Goal: Task Accomplishment & Management: Manage account settings

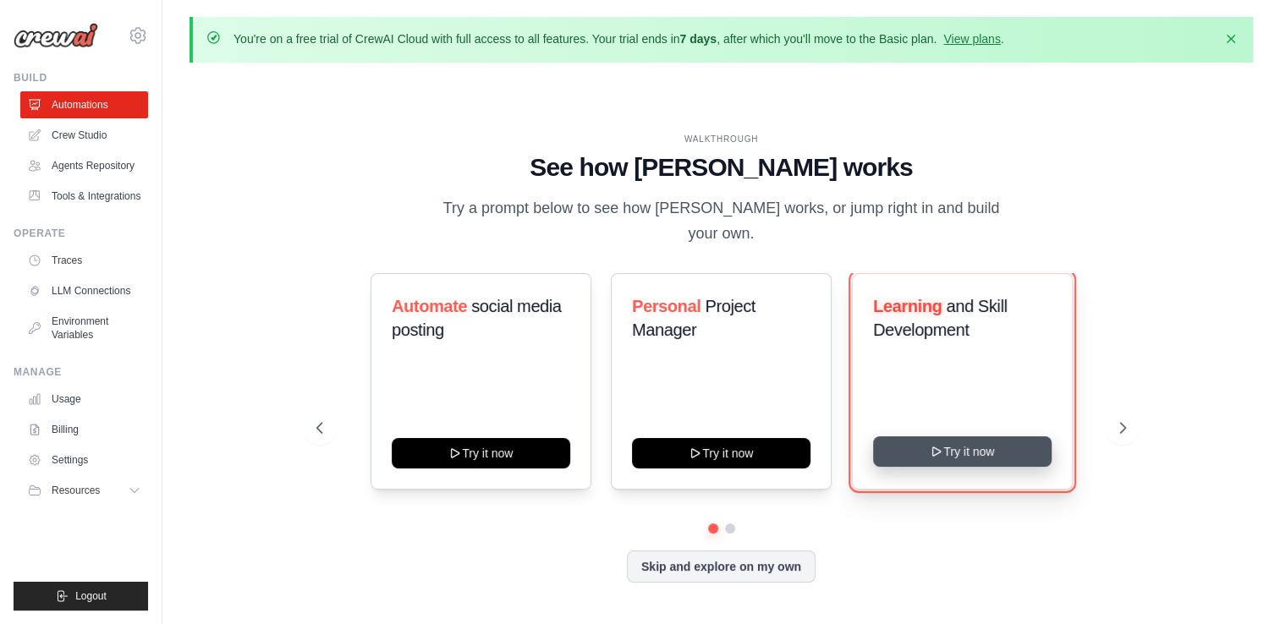
click at [954, 441] on button "Try it now" at bounding box center [962, 451] width 178 height 30
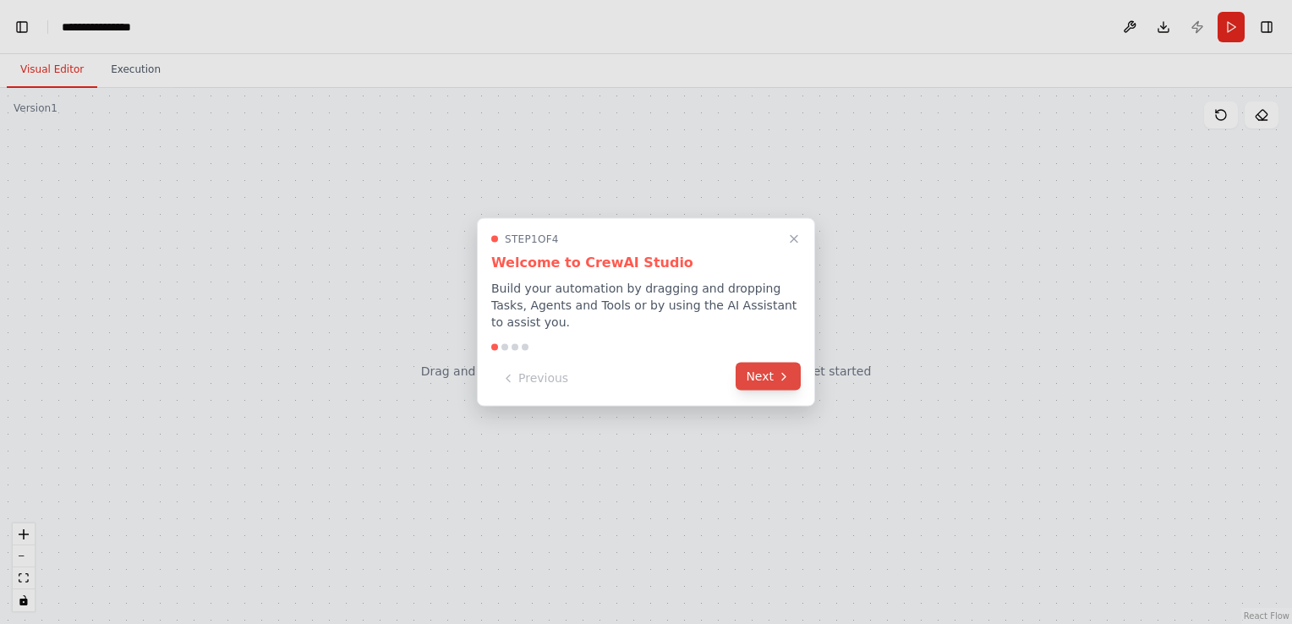
click at [785, 370] on icon at bounding box center [784, 377] width 14 height 14
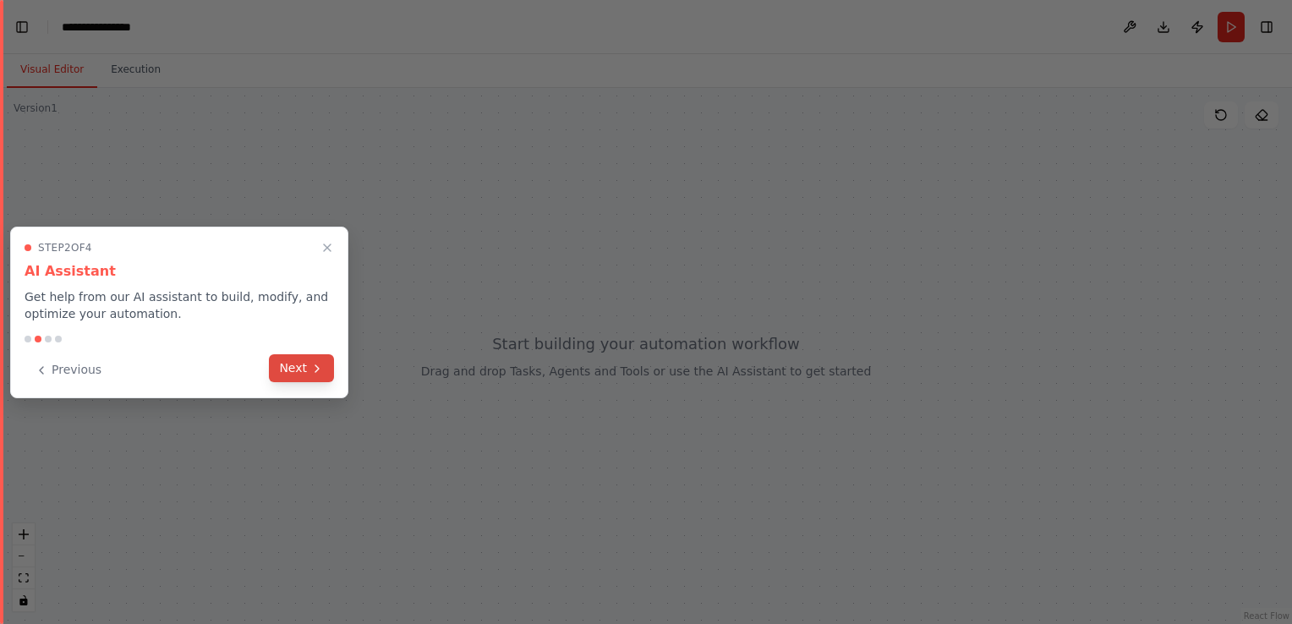
scroll to position [4902, 0]
click at [298, 368] on button "Next" at bounding box center [301, 368] width 65 height 28
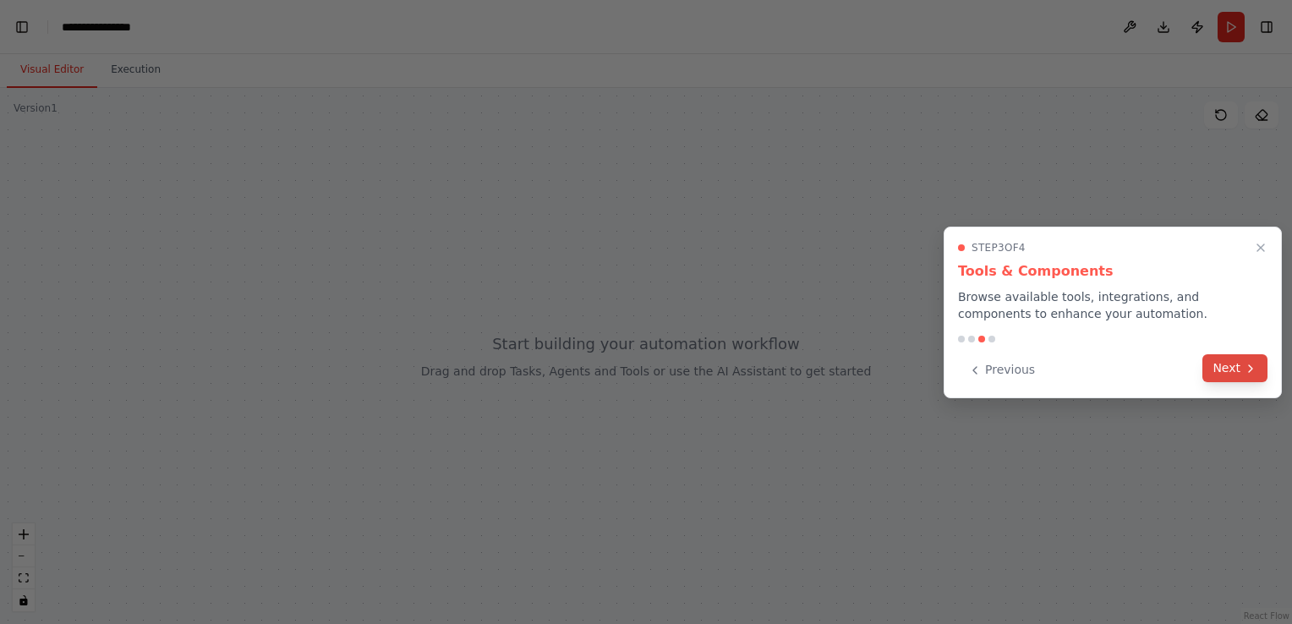
click at [1227, 358] on button "Next" at bounding box center [1235, 368] width 65 height 28
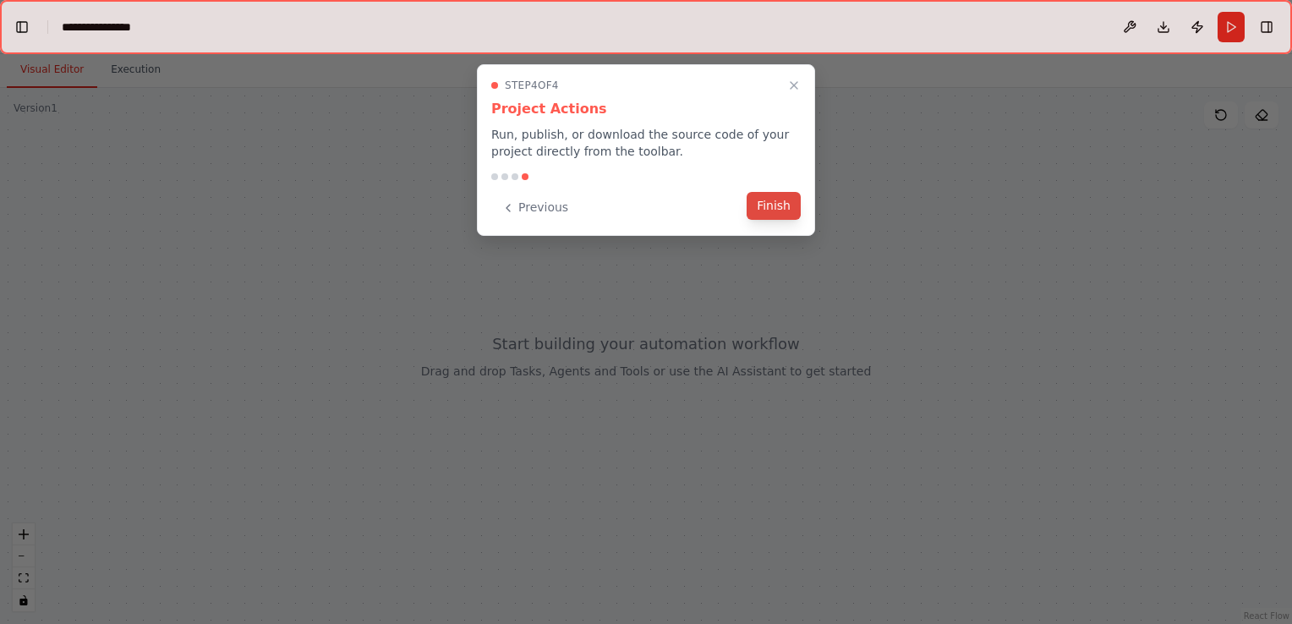
click at [781, 206] on button "Finish" at bounding box center [774, 206] width 54 height 28
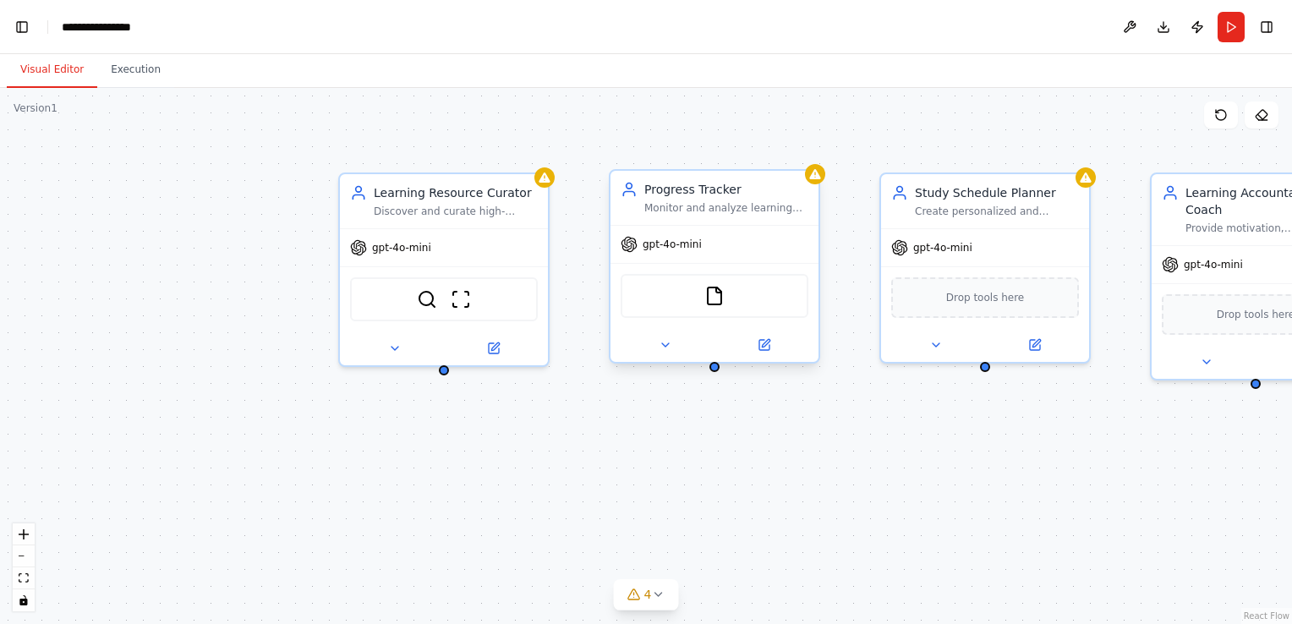
click at [690, 206] on div "Monitor and analyze learning progress in {subject}, tracking completion rates, …" at bounding box center [726, 208] width 164 height 14
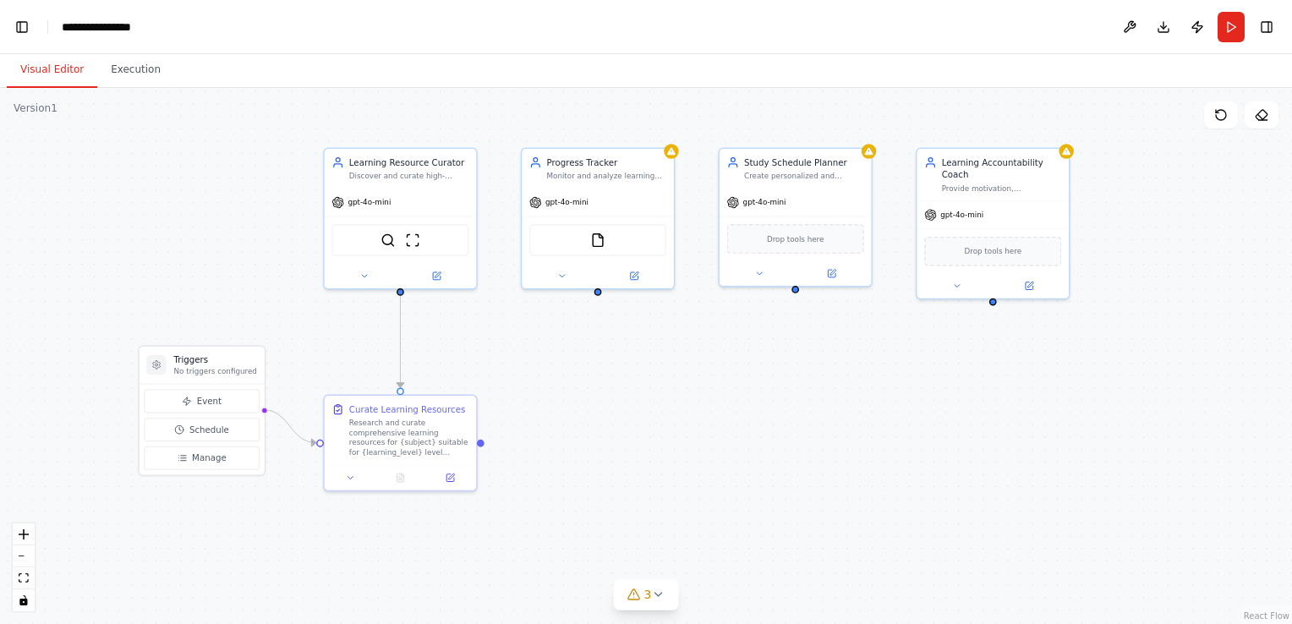
drag, startPoint x: 670, startPoint y: 546, endPoint x: 595, endPoint y: 439, distance: 130.7
click at [595, 439] on div ".deletable-edge-delete-btn { width: 20px; height: 20px; border: 0px solid #ffff…" at bounding box center [646, 356] width 1292 height 536
click at [754, 464] on div ".deletable-edge-delete-btn { width: 20px; height: 20px; border: 0px solid #ffff…" at bounding box center [646, 356] width 1292 height 536
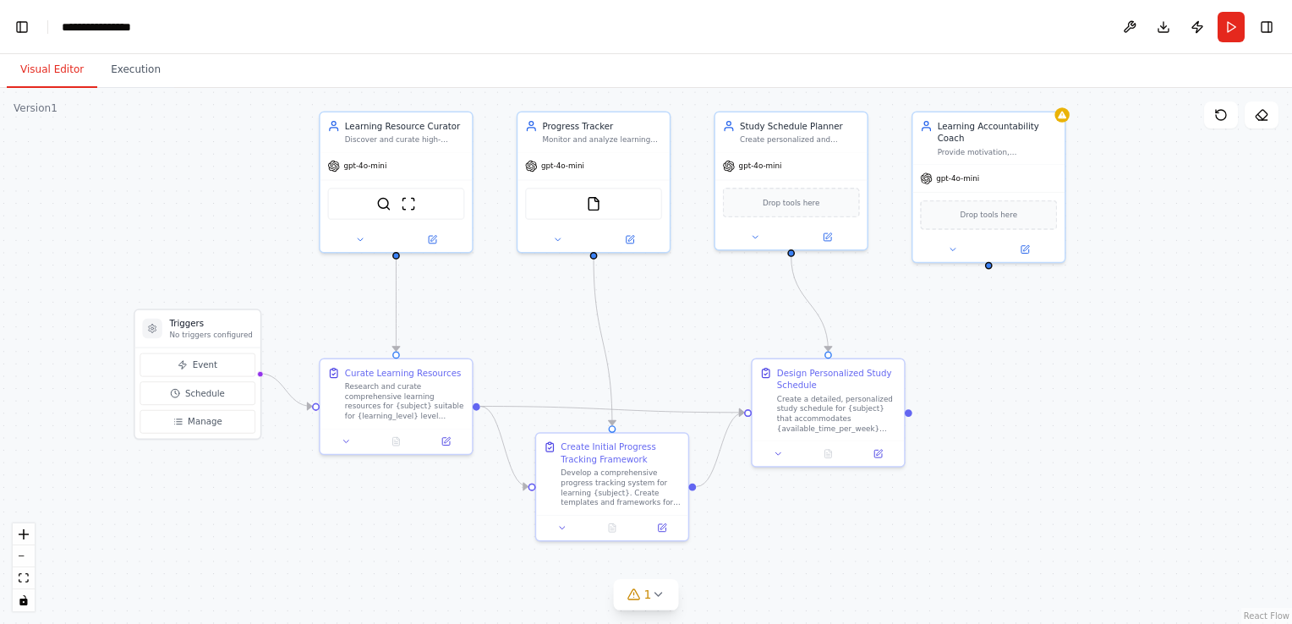
drag, startPoint x: 1049, startPoint y: 416, endPoint x: 1045, endPoint y: 381, distance: 34.9
click at [1045, 381] on div ".deletable-edge-delete-btn { width: 20px; height: 20px; border: 0px solid #ffff…" at bounding box center [646, 356] width 1292 height 536
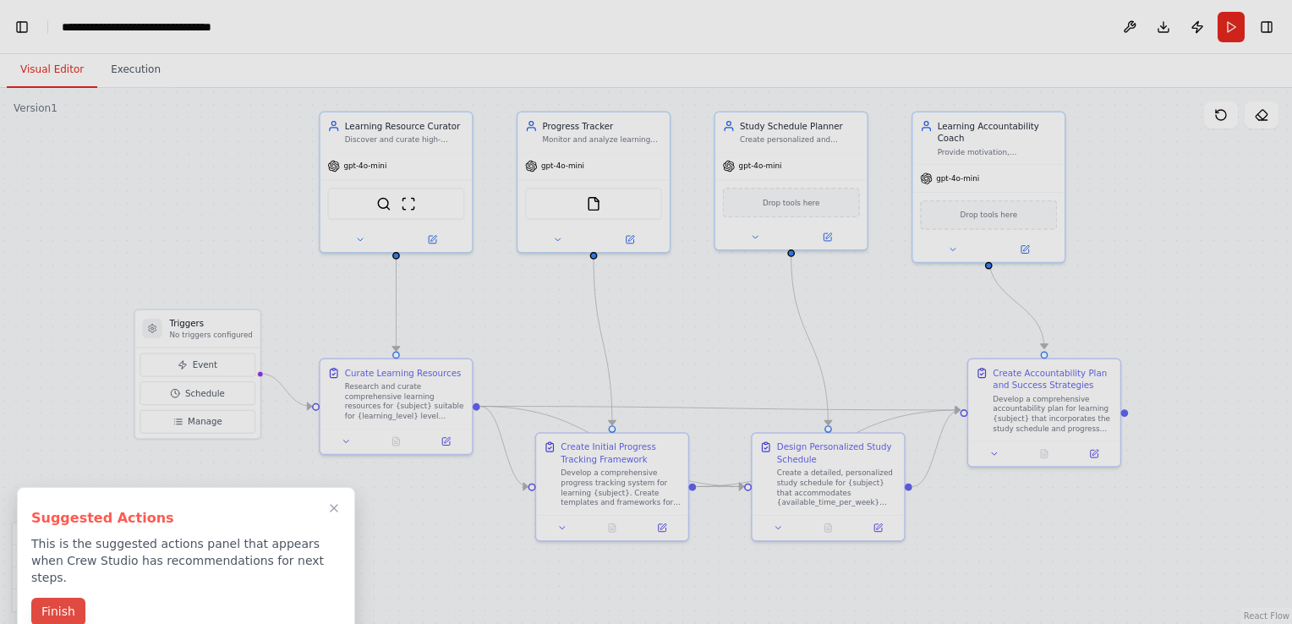
click at [59, 598] on button "Finish" at bounding box center [58, 612] width 54 height 28
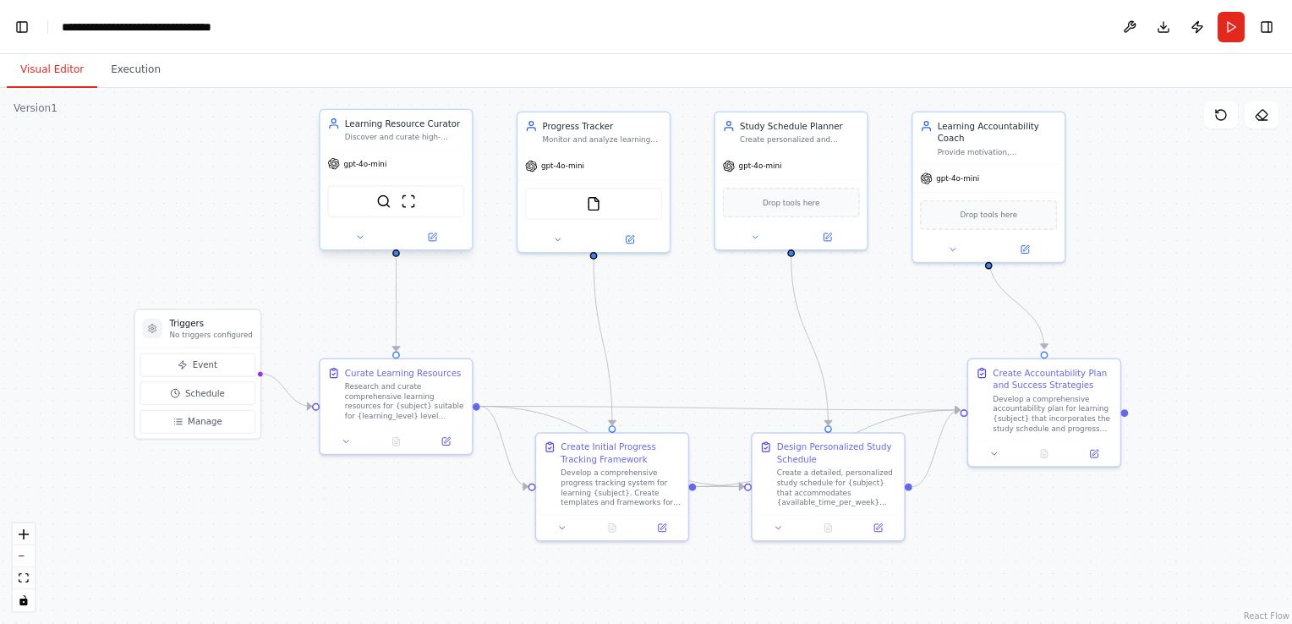
click at [387, 192] on div "SerperDevTool ScrapeWebsiteTool" at bounding box center [395, 201] width 137 height 32
click at [564, 167] on span "gpt-4o-mini" at bounding box center [562, 164] width 43 height 10
click at [1231, 29] on button "Run" at bounding box center [1231, 27] width 27 height 30
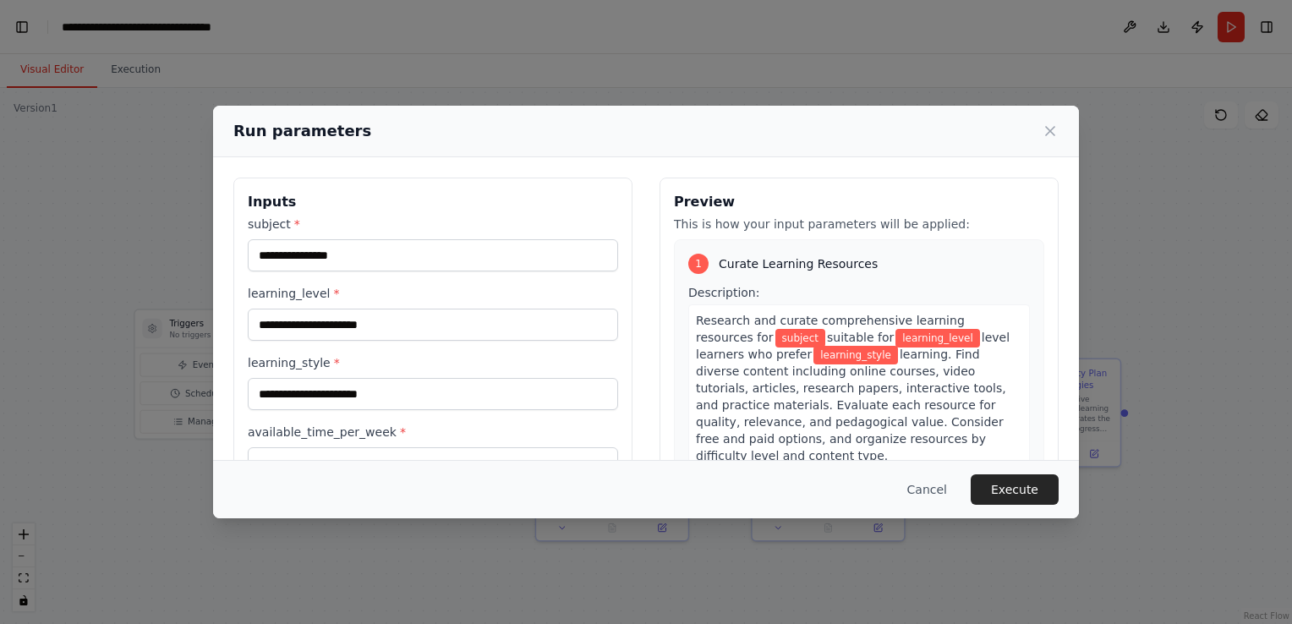
scroll to position [3, 0]
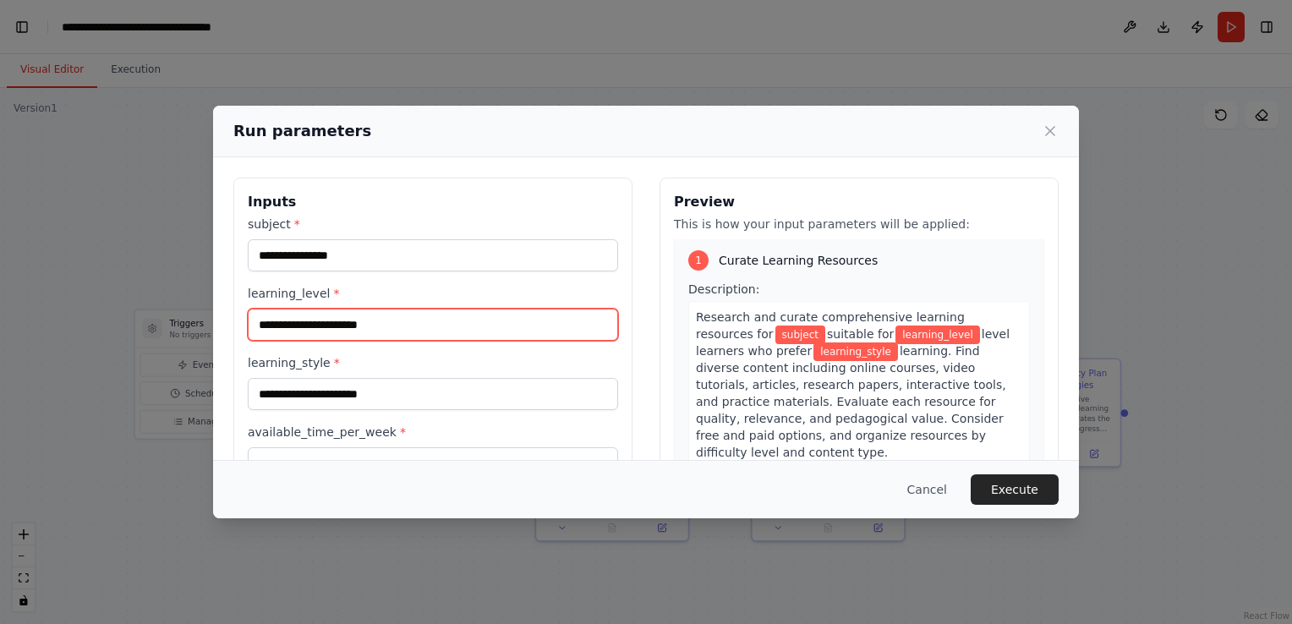
click at [477, 317] on input "learning_level *" at bounding box center [433, 325] width 370 height 32
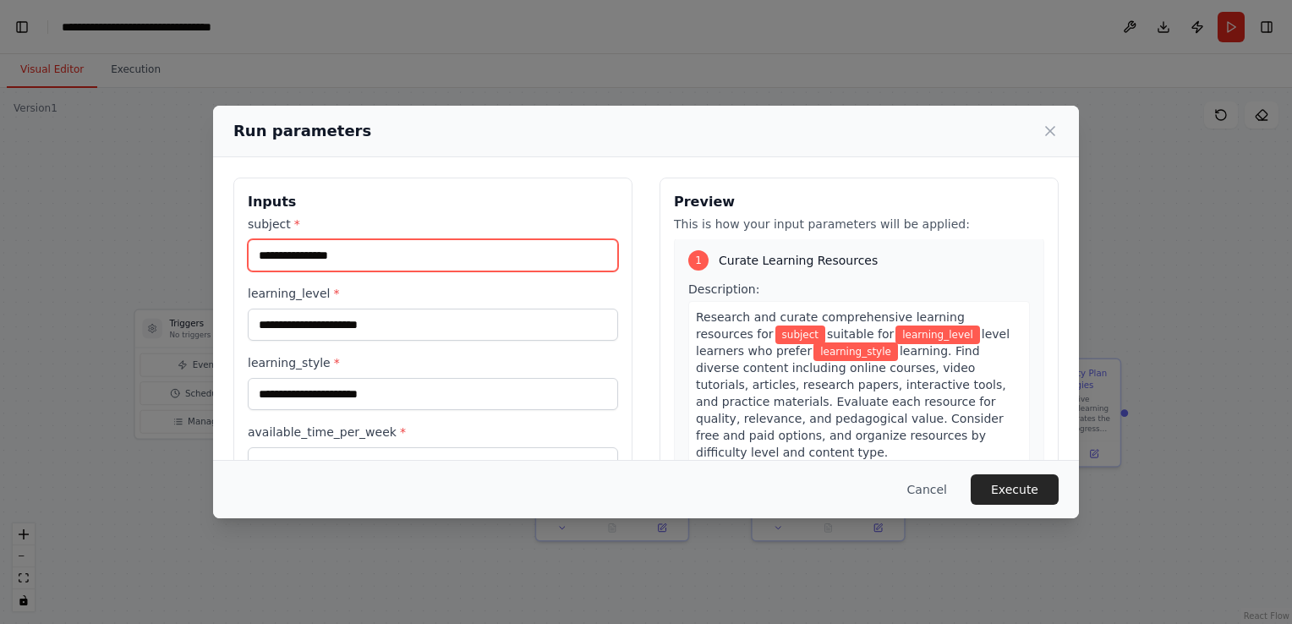
click at [396, 269] on input "subject *" at bounding box center [433, 255] width 370 height 32
type input "********"
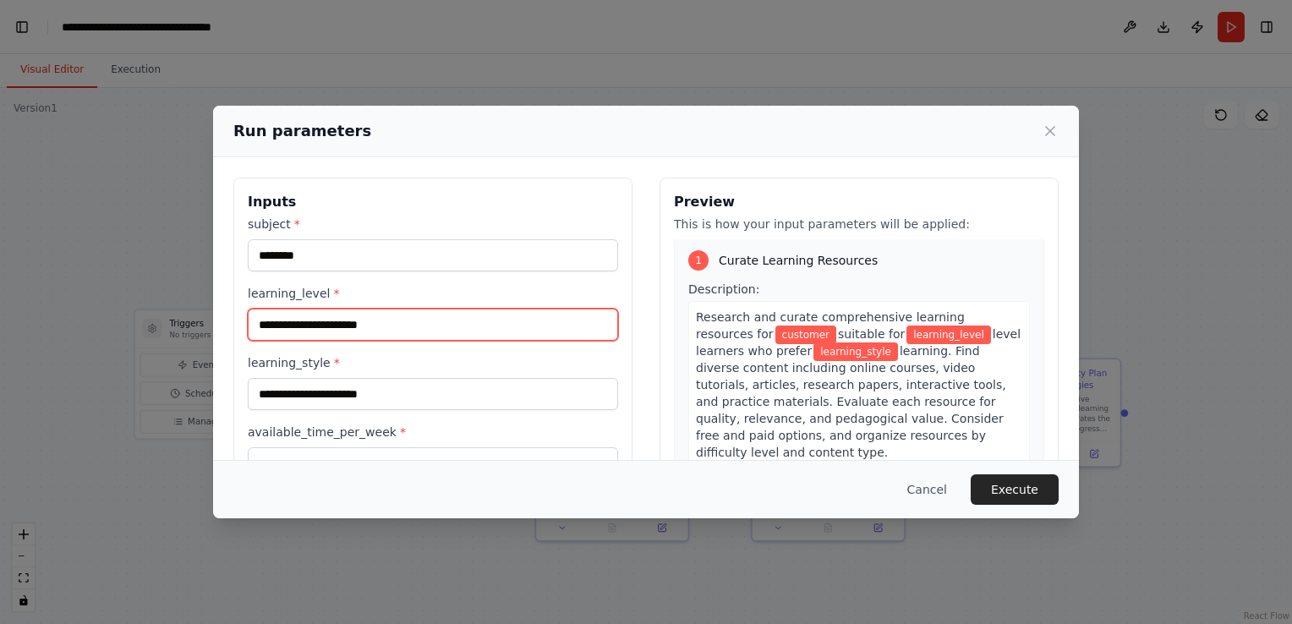
click at [409, 317] on input "learning_level *" at bounding box center [433, 325] width 370 height 32
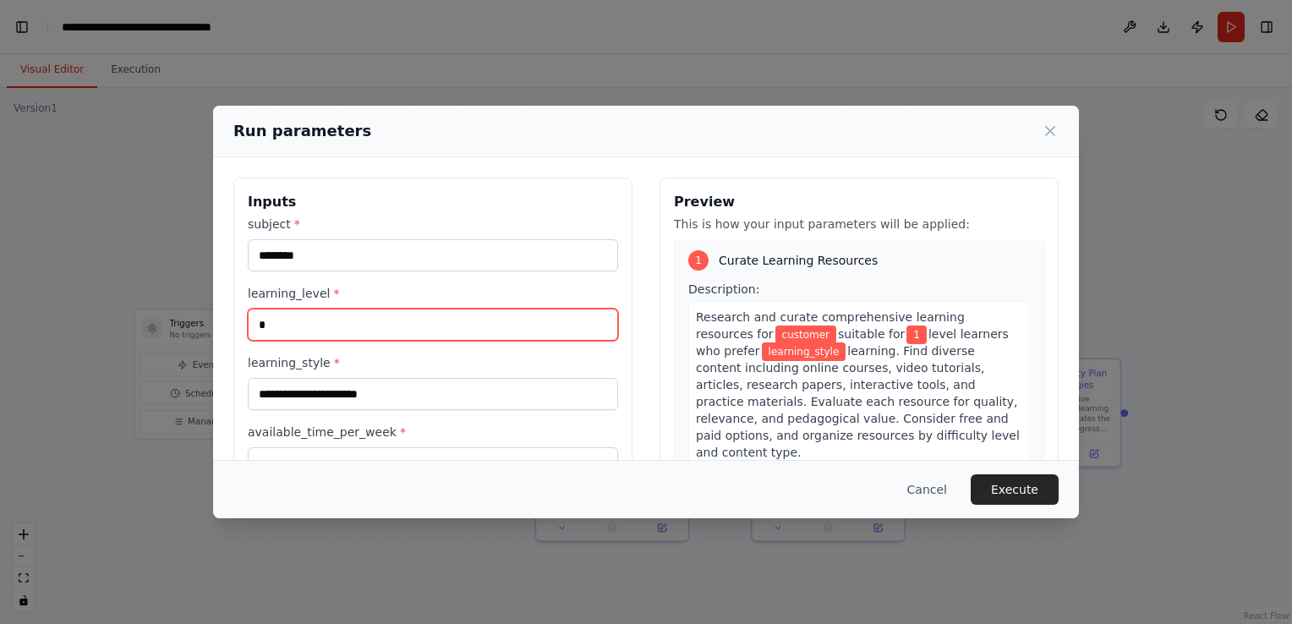
type input "*"
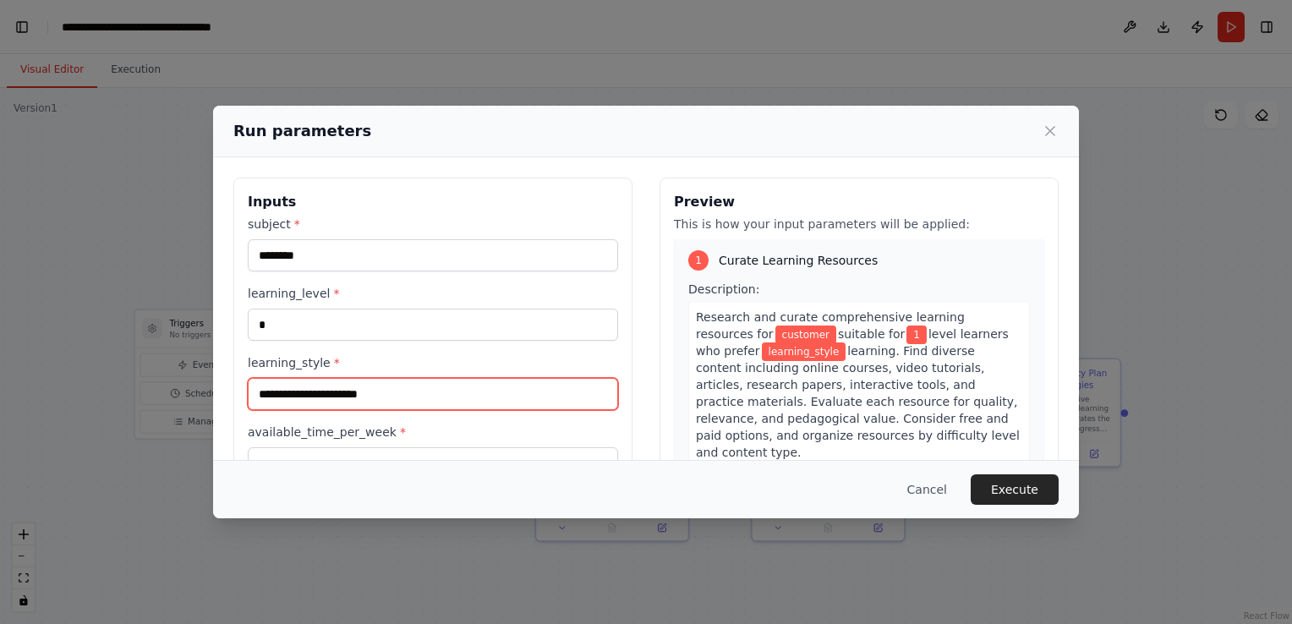
click at [382, 398] on input "learning_style *" at bounding box center [433, 394] width 370 height 32
type input "*"
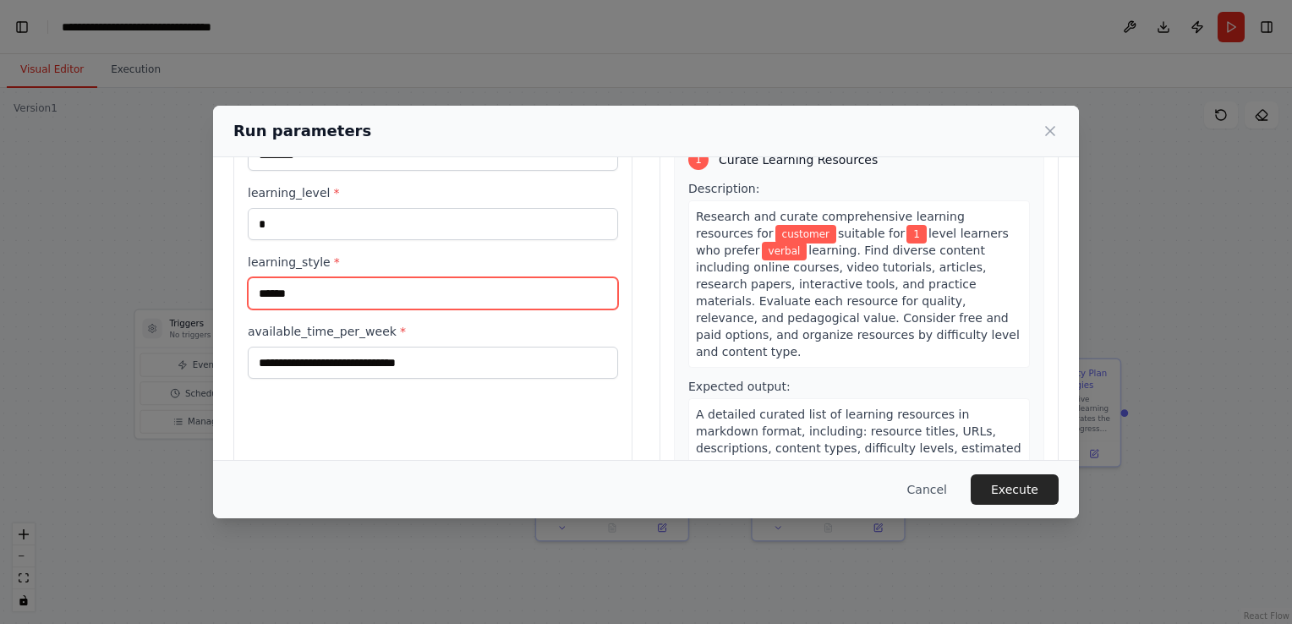
scroll to position [103, 0]
type input "******"
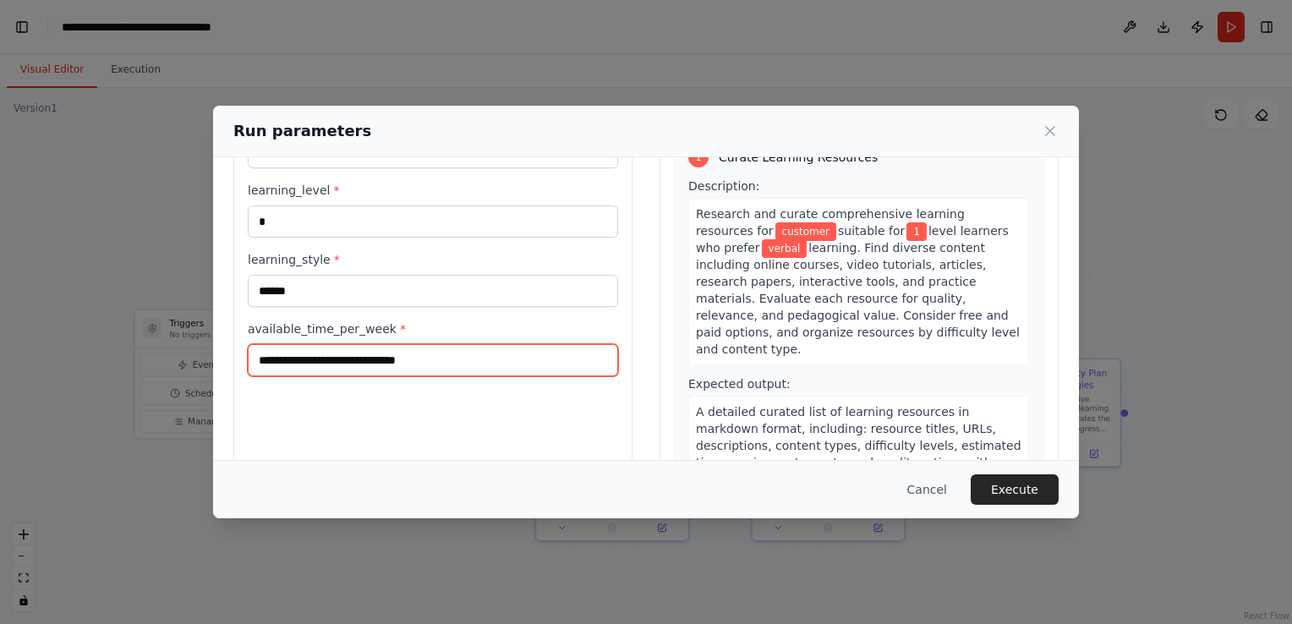
click at [399, 361] on input "available_time_per_week *" at bounding box center [433, 360] width 370 height 32
type input "*"
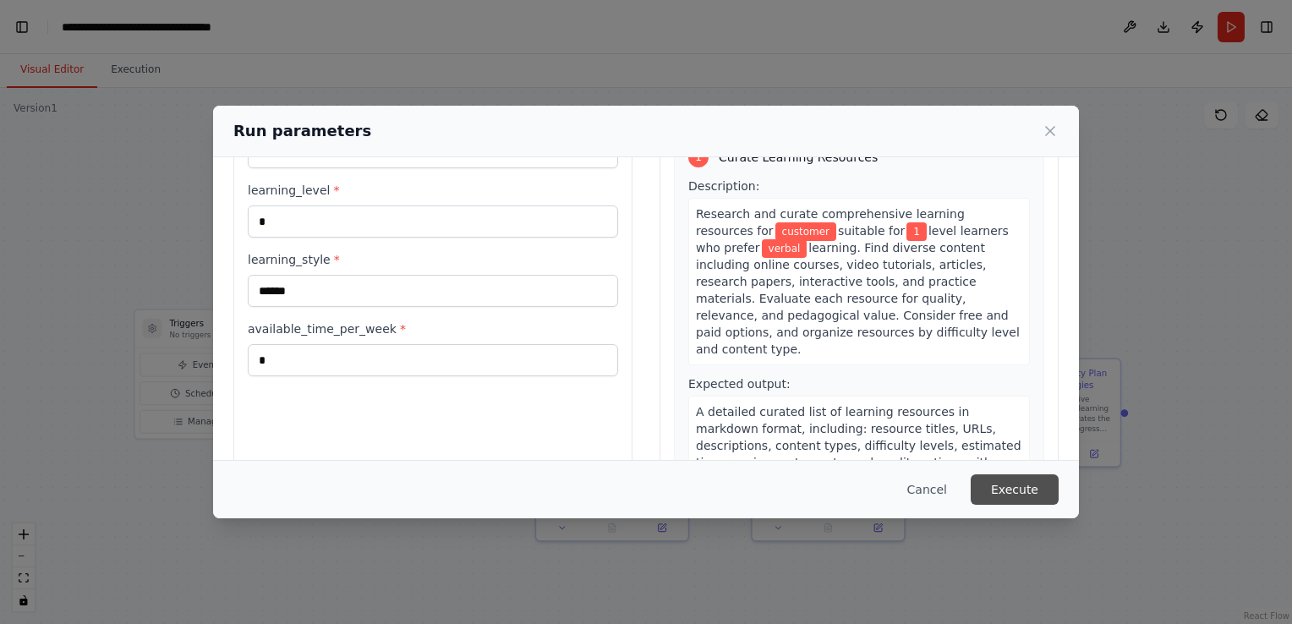
click at [1035, 489] on button "Execute" at bounding box center [1015, 489] width 88 height 30
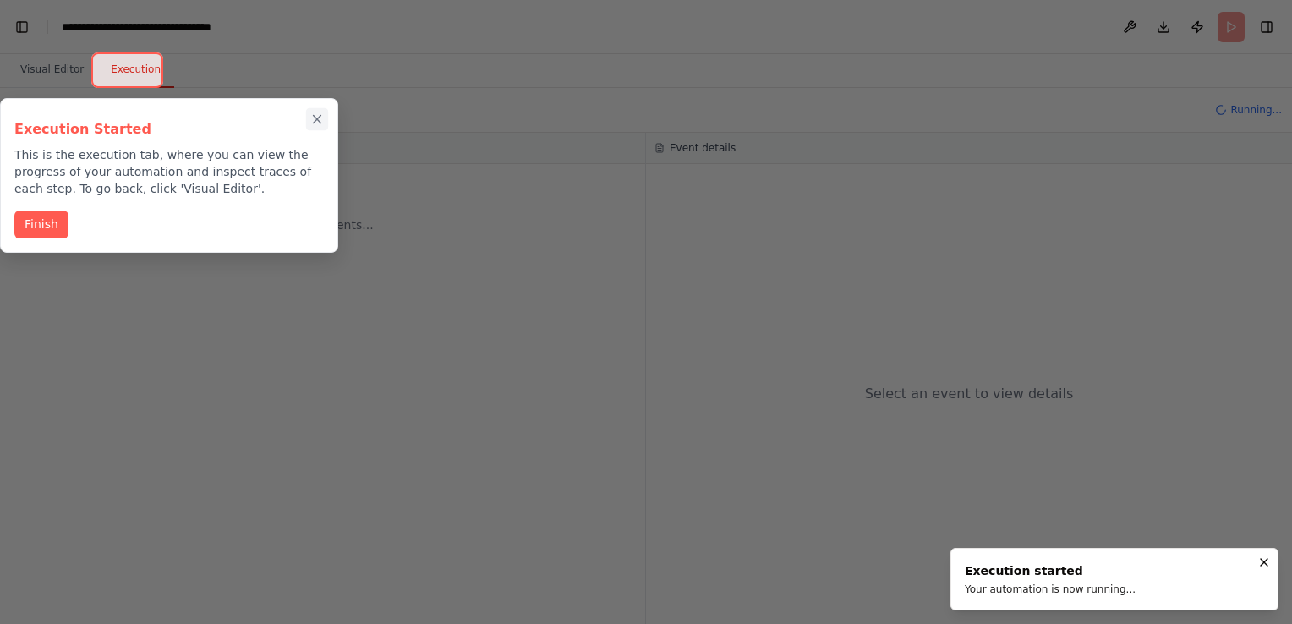
click at [318, 120] on icon "Close walkthrough" at bounding box center [318, 120] width 8 height 8
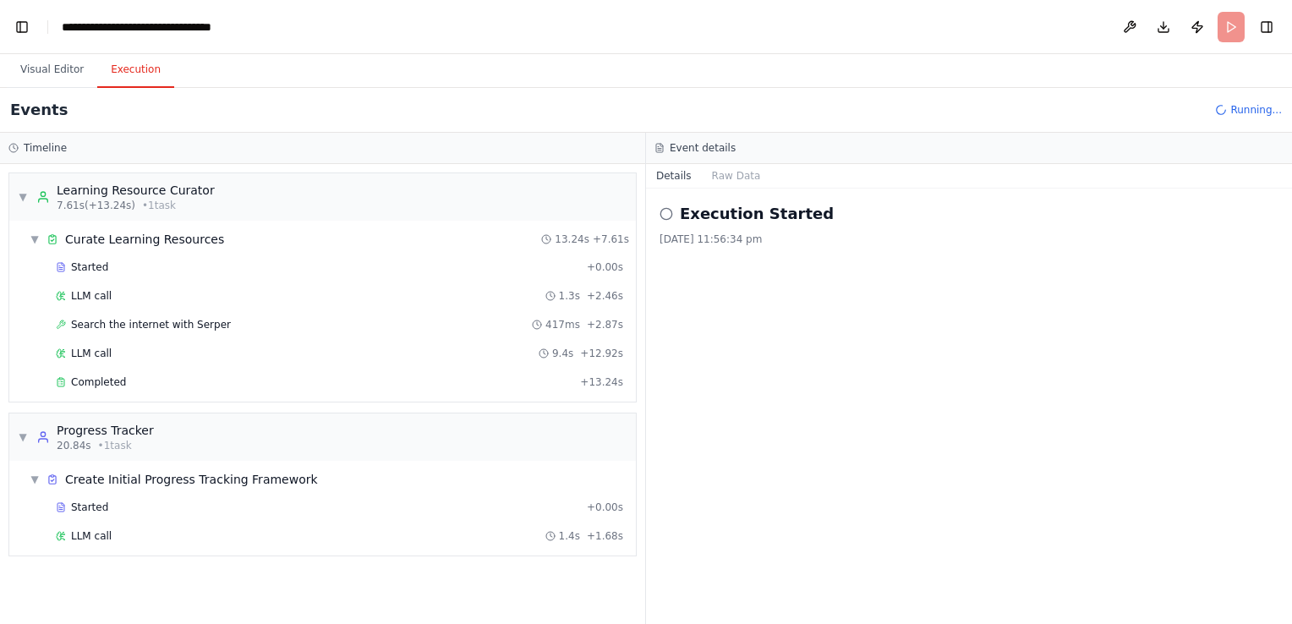
scroll to position [3, 0]
click at [352, 293] on div "LLM call 1.3s + 2.46s" at bounding box center [340, 293] width 568 height 14
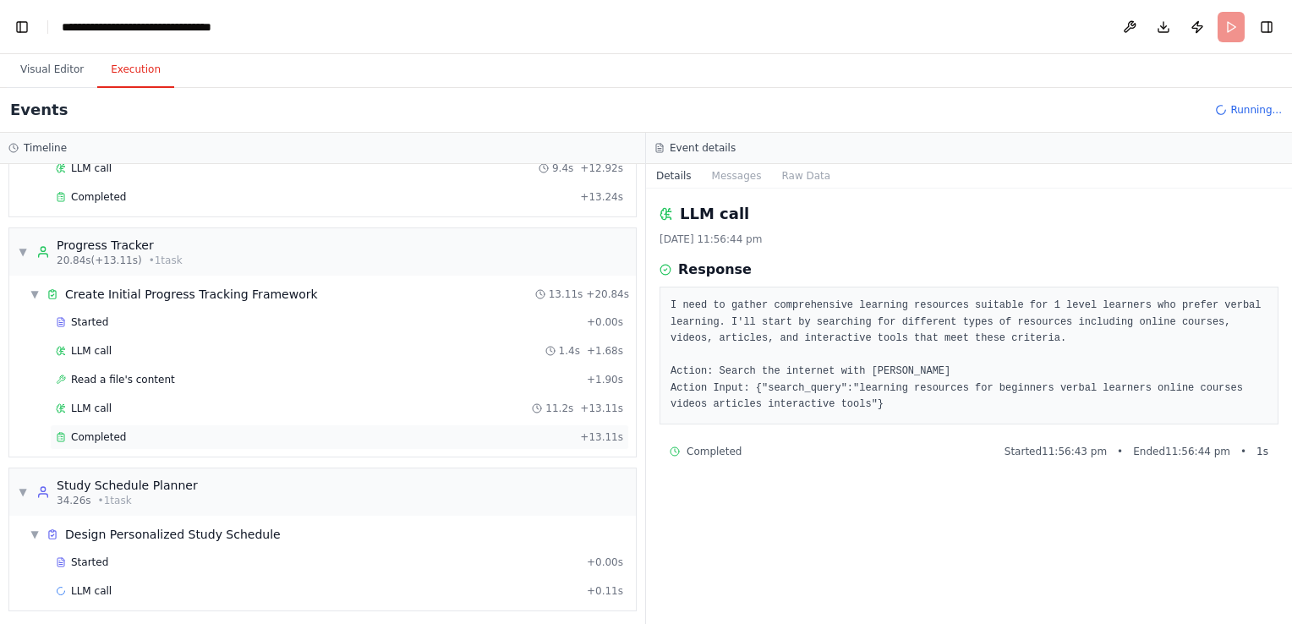
scroll to position [0, 0]
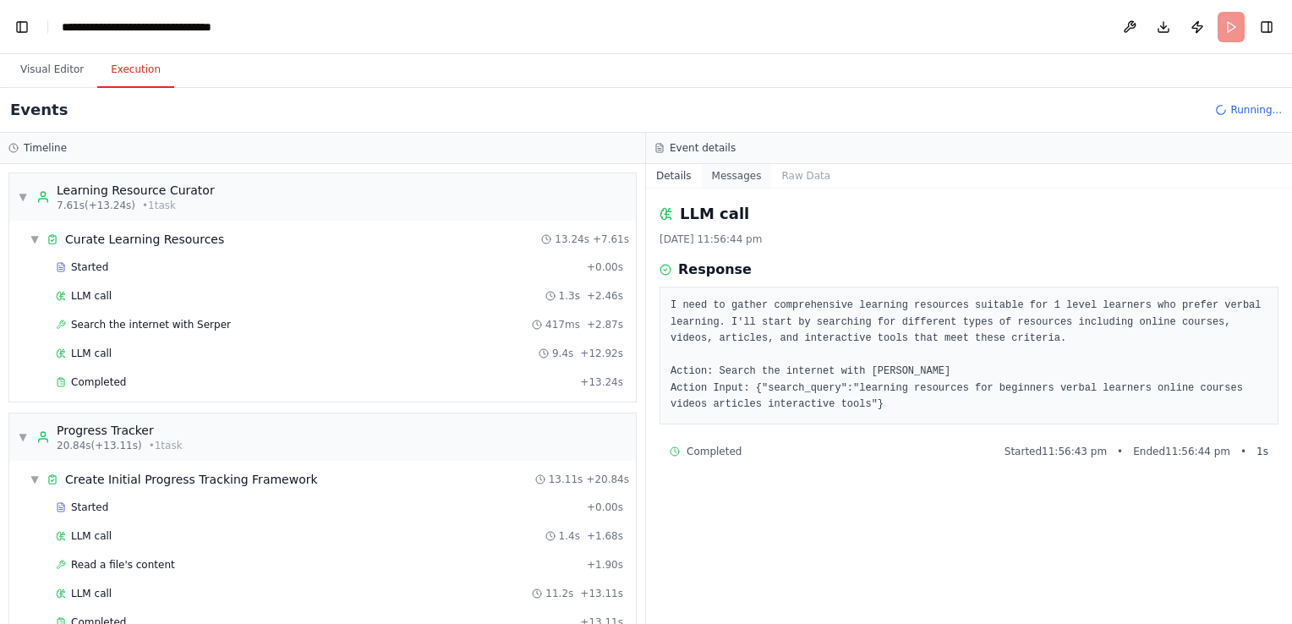
click at [722, 166] on button "Messages" at bounding box center [737, 176] width 70 height 24
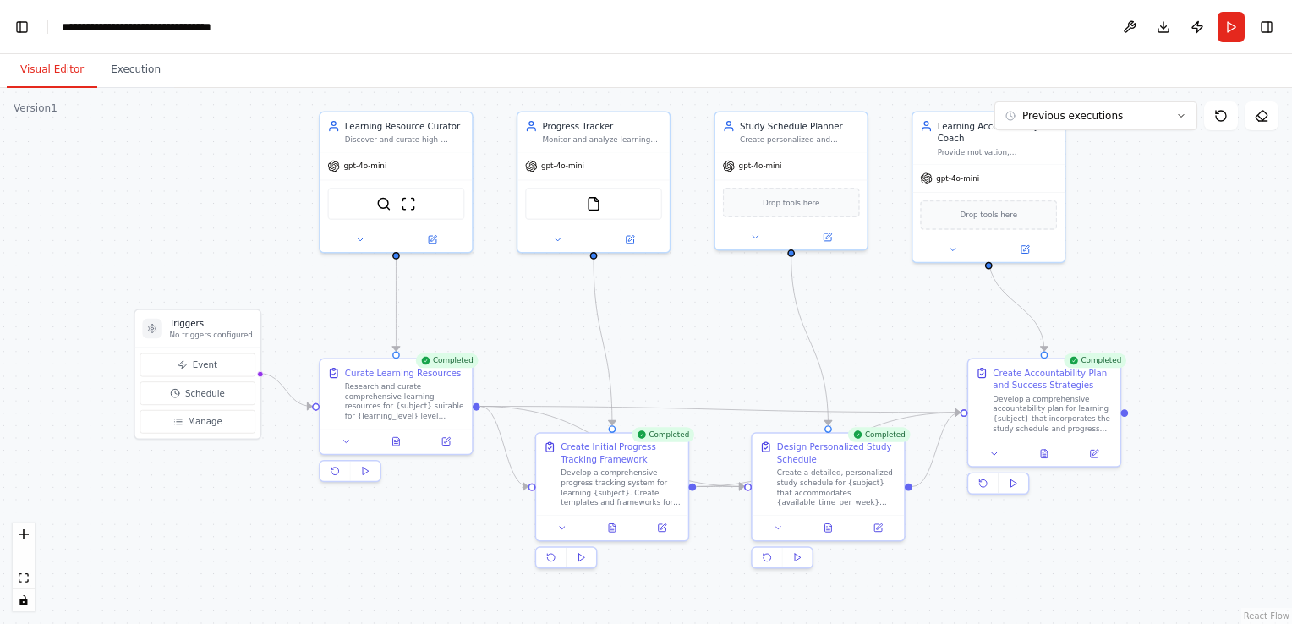
click at [60, 71] on button "Visual Editor" at bounding box center [52, 70] width 90 height 36
click at [185, 425] on button "Manage" at bounding box center [197, 422] width 115 height 24
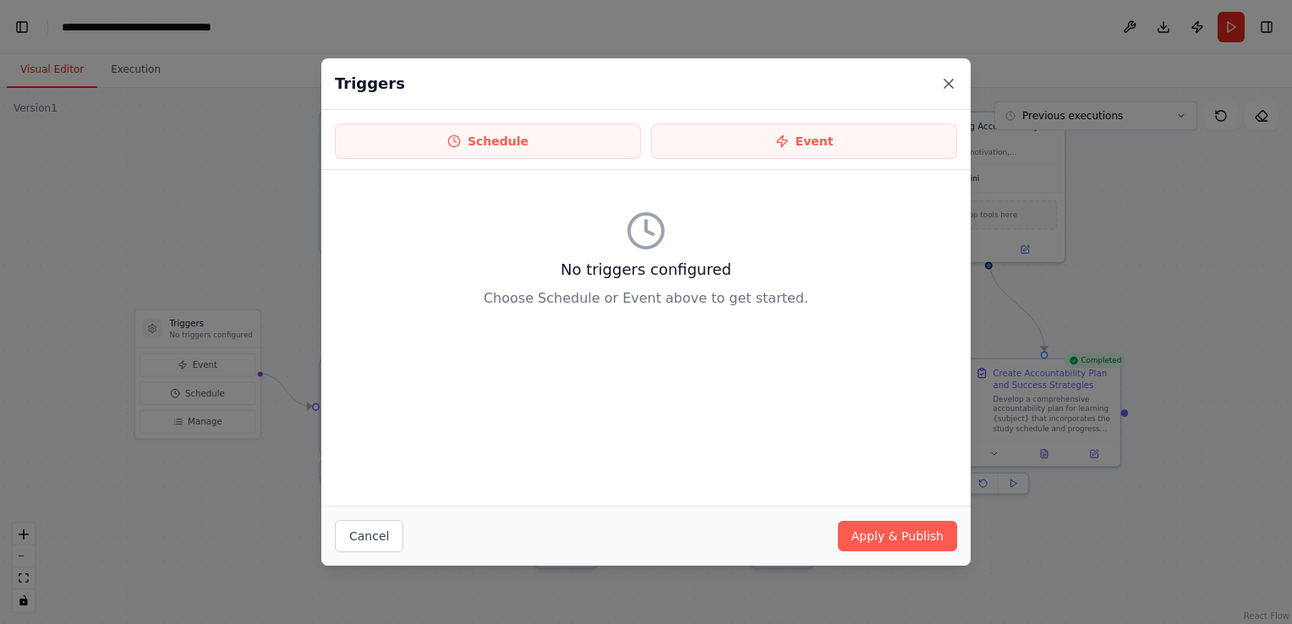
click at [946, 86] on icon at bounding box center [949, 84] width 8 height 8
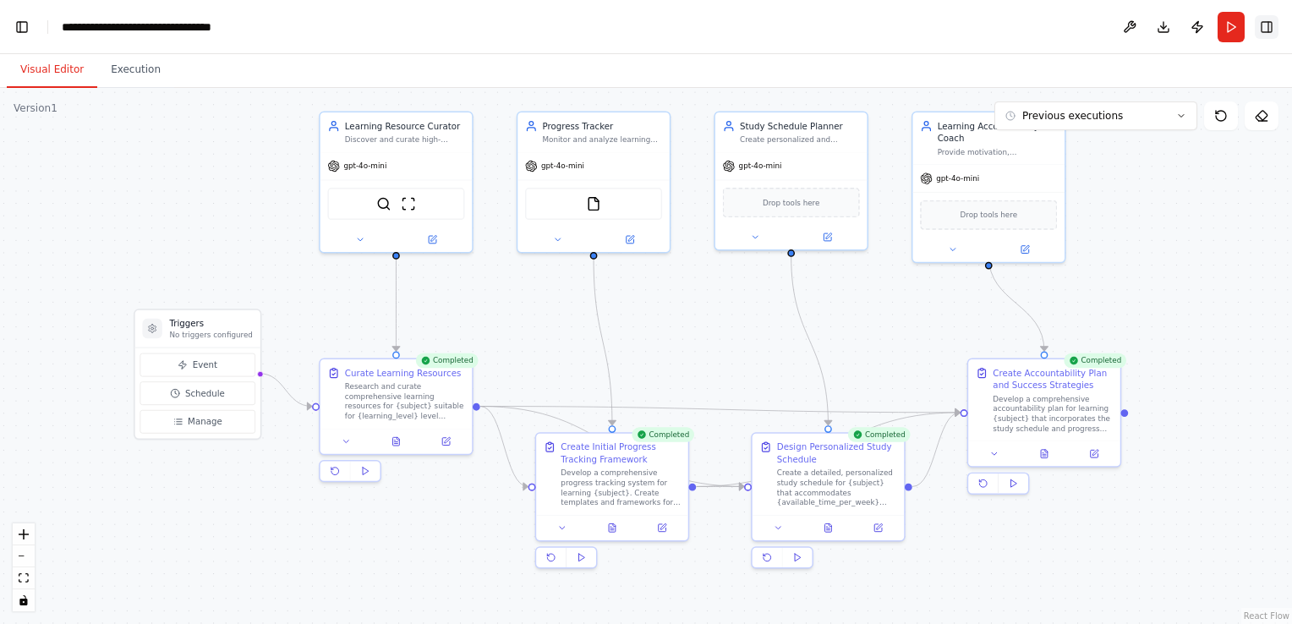
click at [1270, 32] on button "Toggle Right Sidebar" at bounding box center [1267, 27] width 24 height 24
click at [1264, 29] on button "Toggle Right Sidebar" at bounding box center [1267, 27] width 24 height 24
click at [1164, 26] on button "Download" at bounding box center [1163, 27] width 27 height 30
click at [254, 226] on div ".deletable-edge-delete-btn { width: 20px; height: 20px; border: 0px solid #ffff…" at bounding box center [646, 356] width 1292 height 536
click at [1128, 32] on button at bounding box center [1129, 27] width 27 height 30
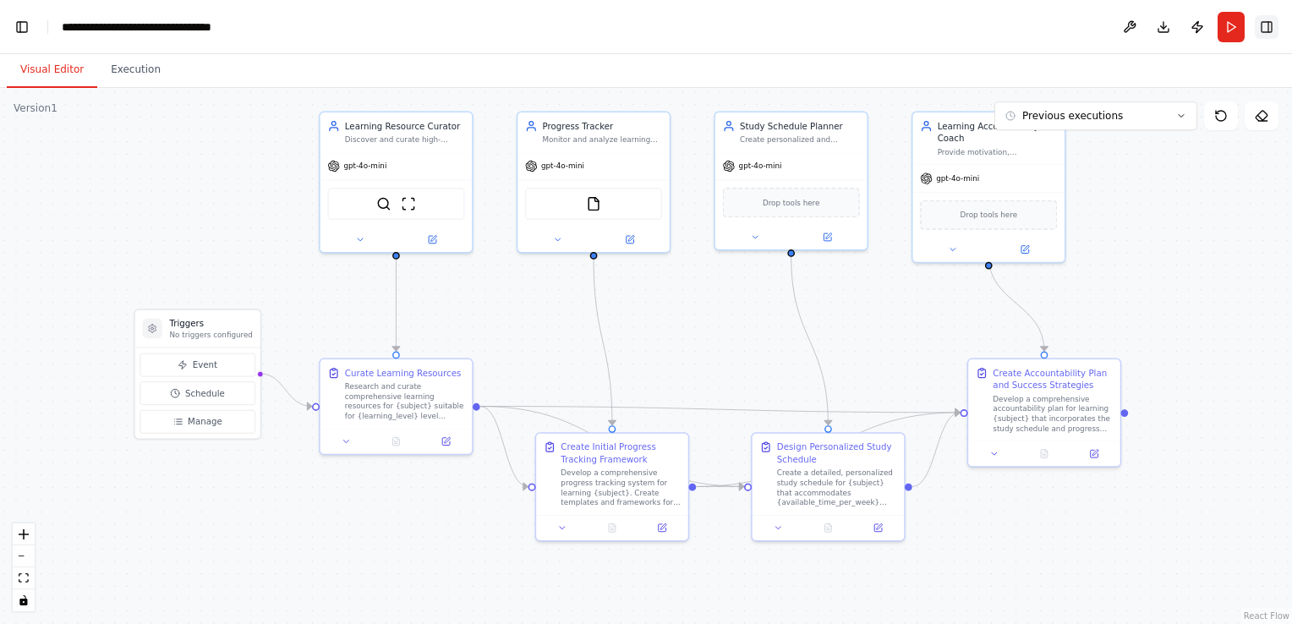
click at [1267, 26] on button "Toggle Right Sidebar" at bounding box center [1267, 27] width 24 height 24
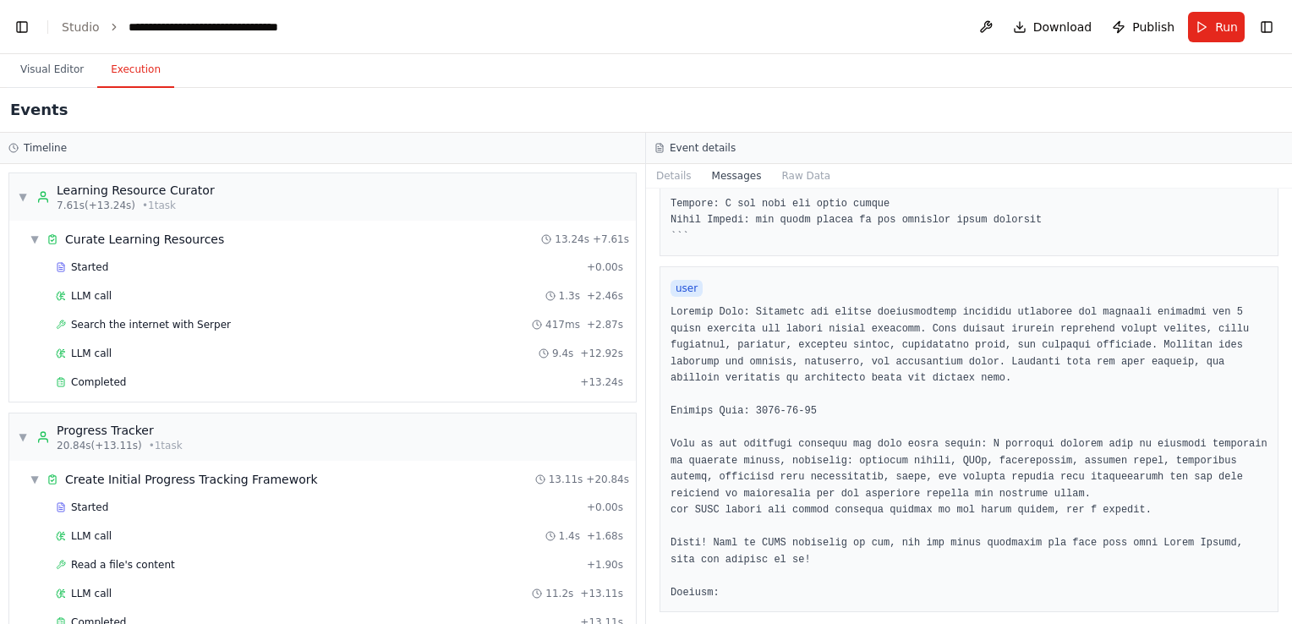
click at [122, 74] on button "Execution" at bounding box center [135, 70] width 77 height 36
click at [95, 28] on link "Studio" at bounding box center [81, 27] width 38 height 14
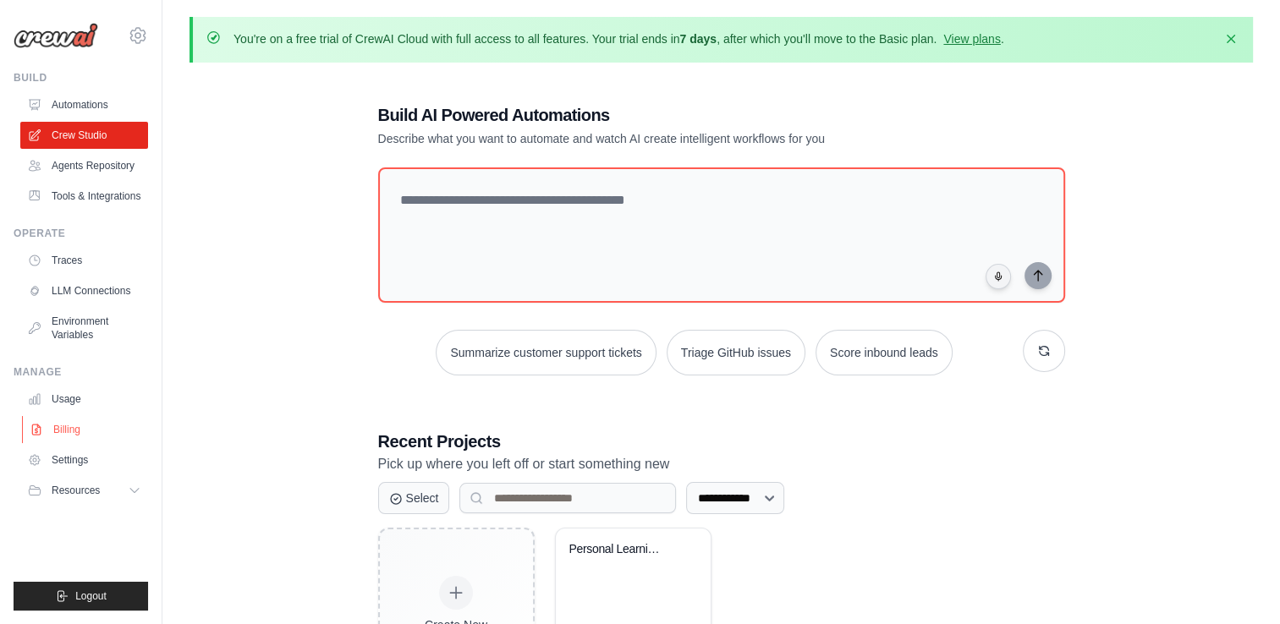
click at [90, 434] on link "Billing" at bounding box center [86, 429] width 128 height 27
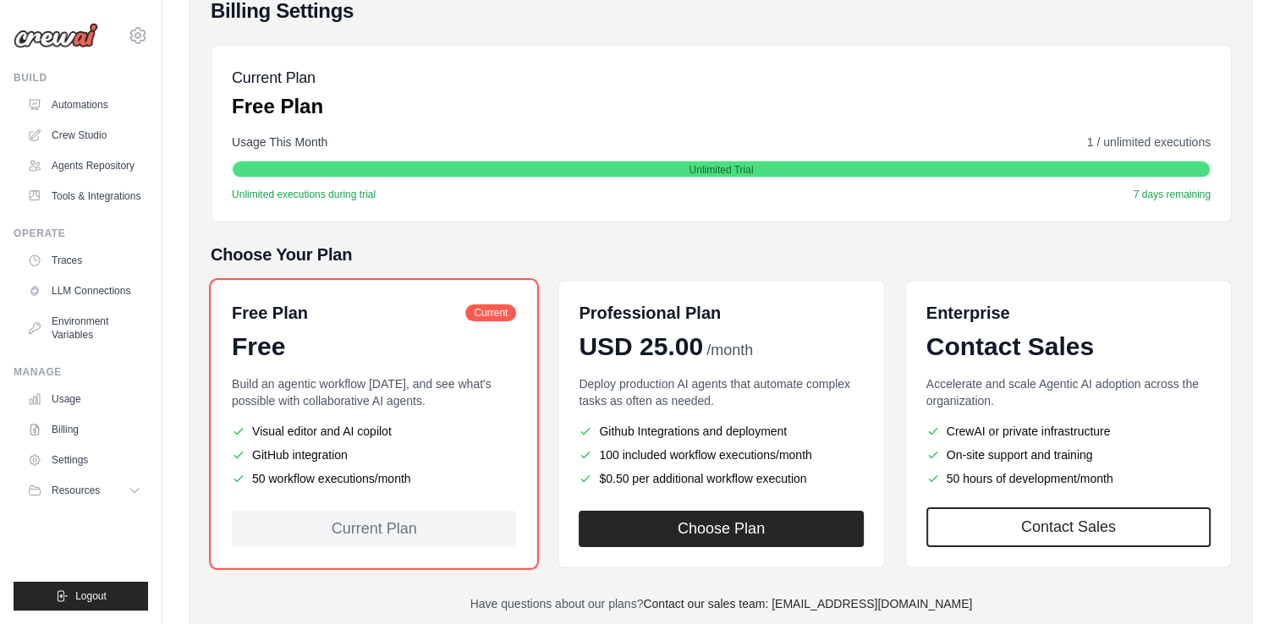
scroll to position [260, 0]
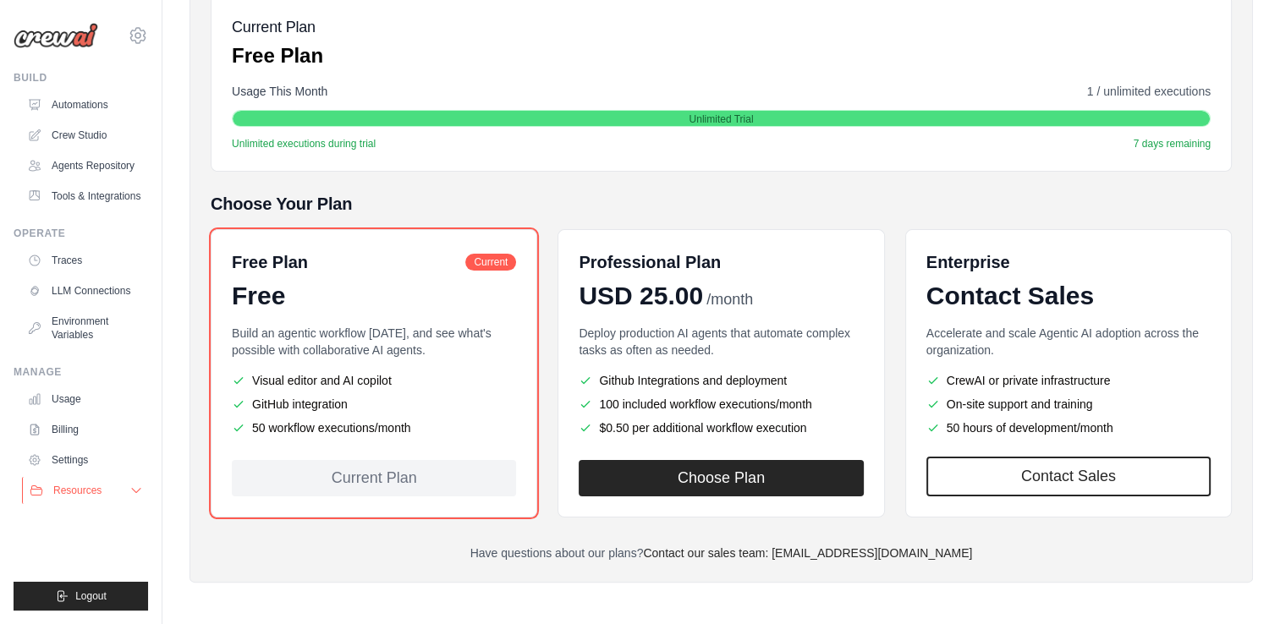
click at [137, 497] on button "Resources" at bounding box center [86, 490] width 128 height 27
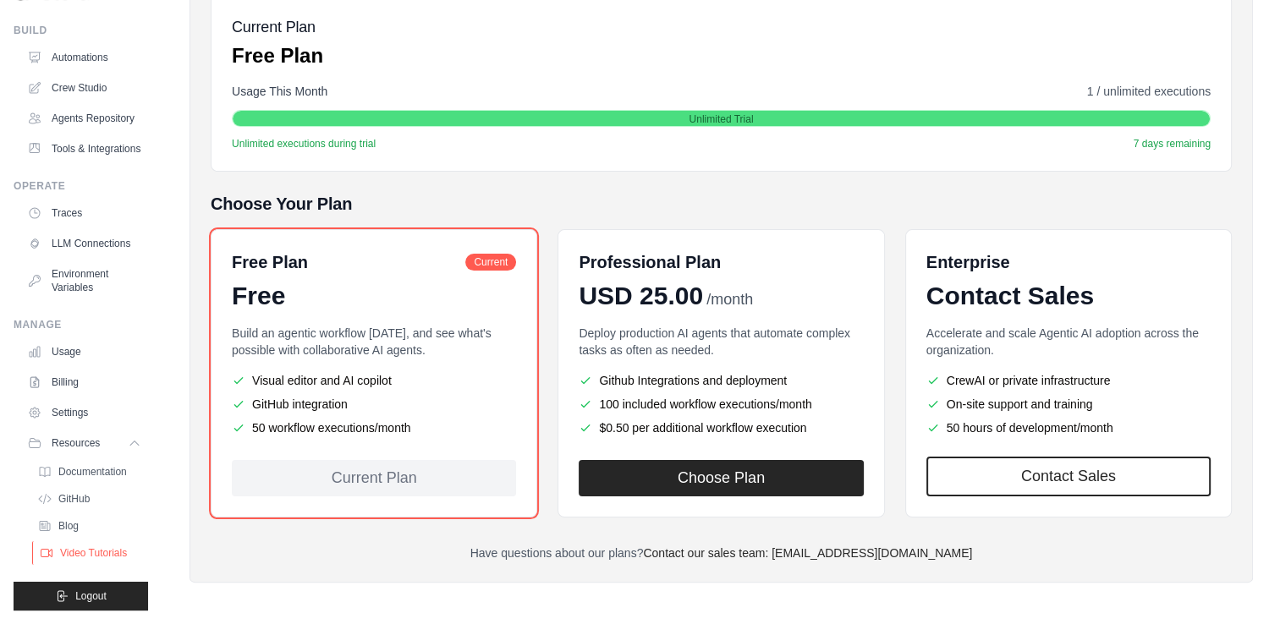
click at [96, 562] on link "Video Tutorials" at bounding box center [91, 553] width 118 height 24
click at [91, 602] on span "Logout" at bounding box center [90, 597] width 31 height 14
